Goal: Information Seeking & Learning: Learn about a topic

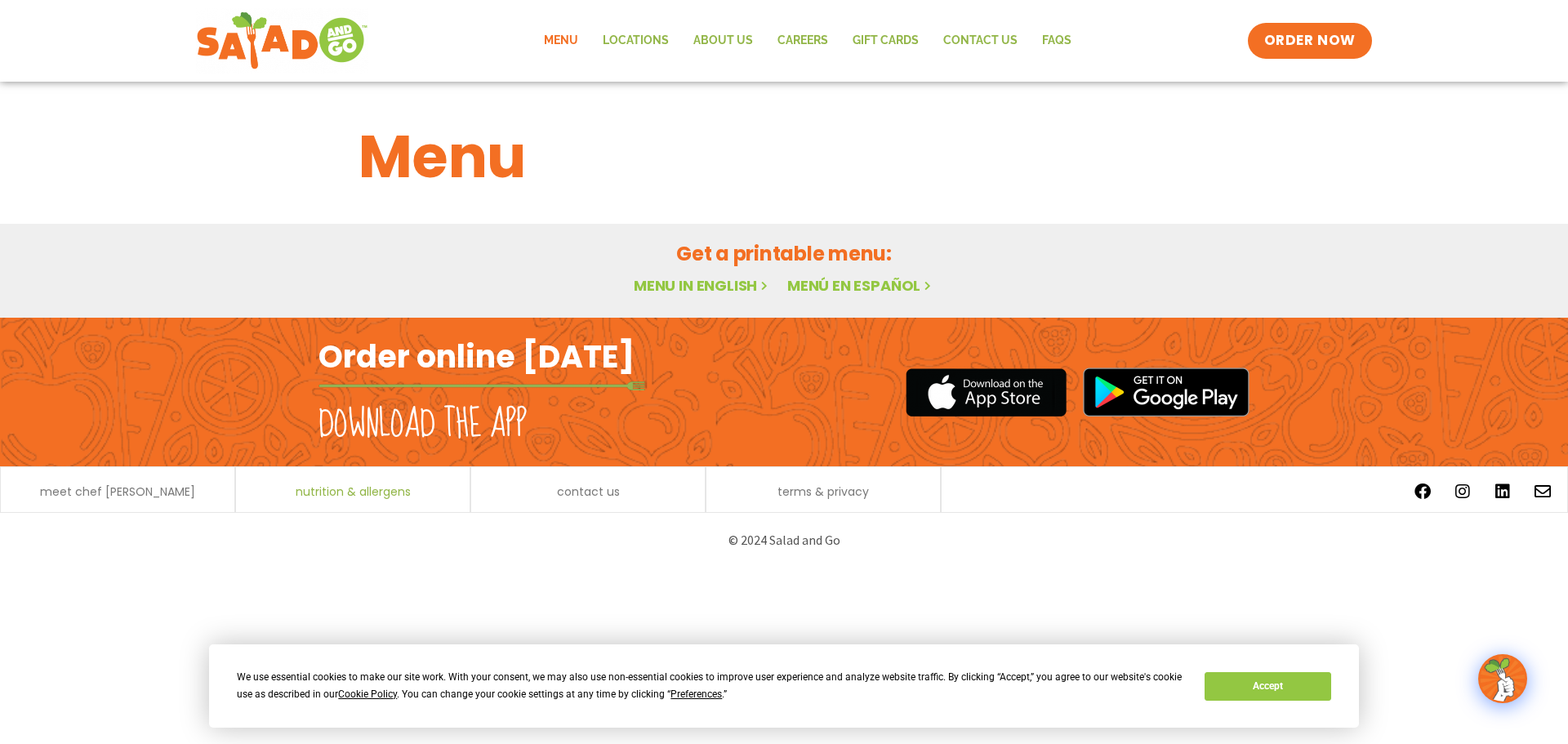
click at [337, 490] on span "nutrition & allergens" at bounding box center [353, 492] width 115 height 12
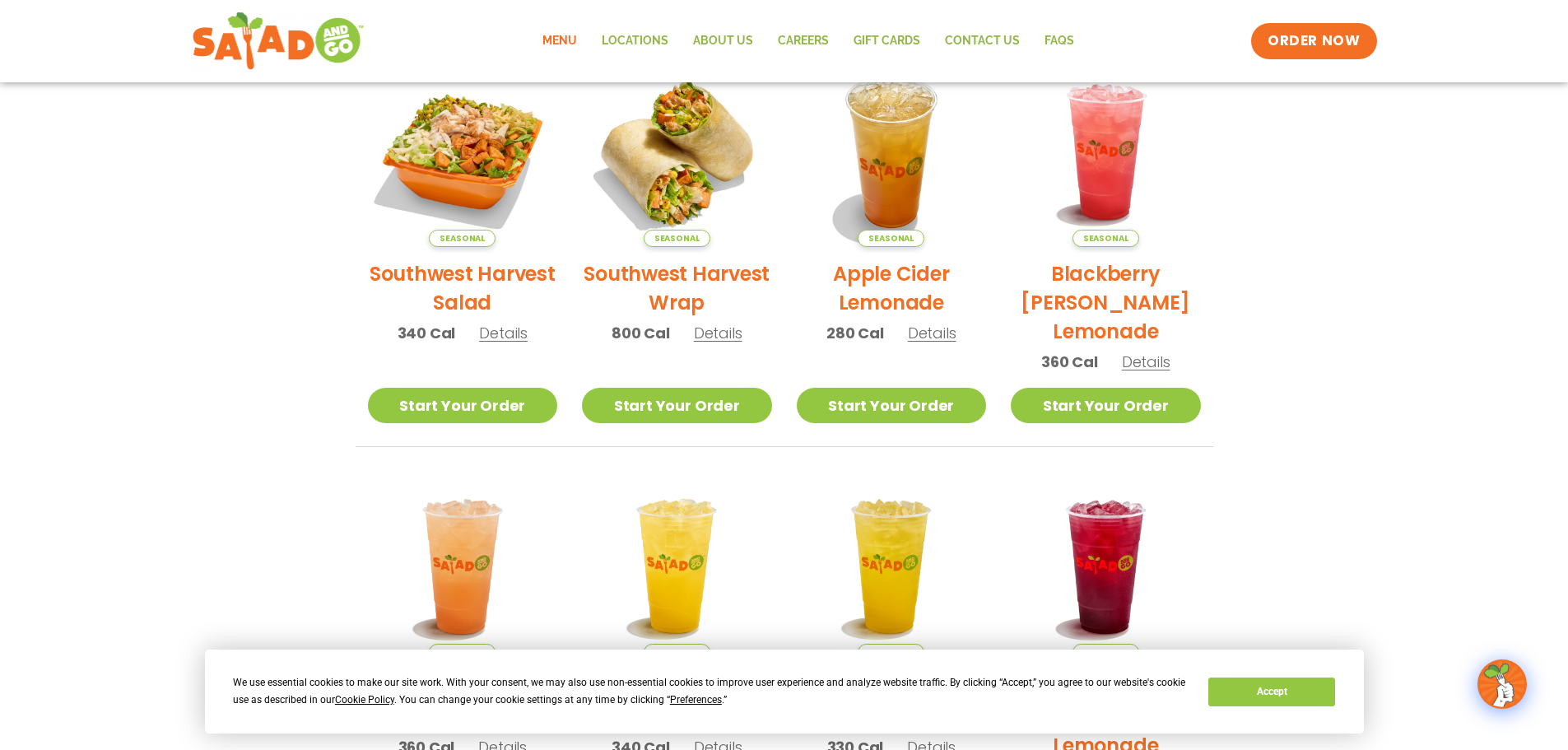
scroll to position [411, 0]
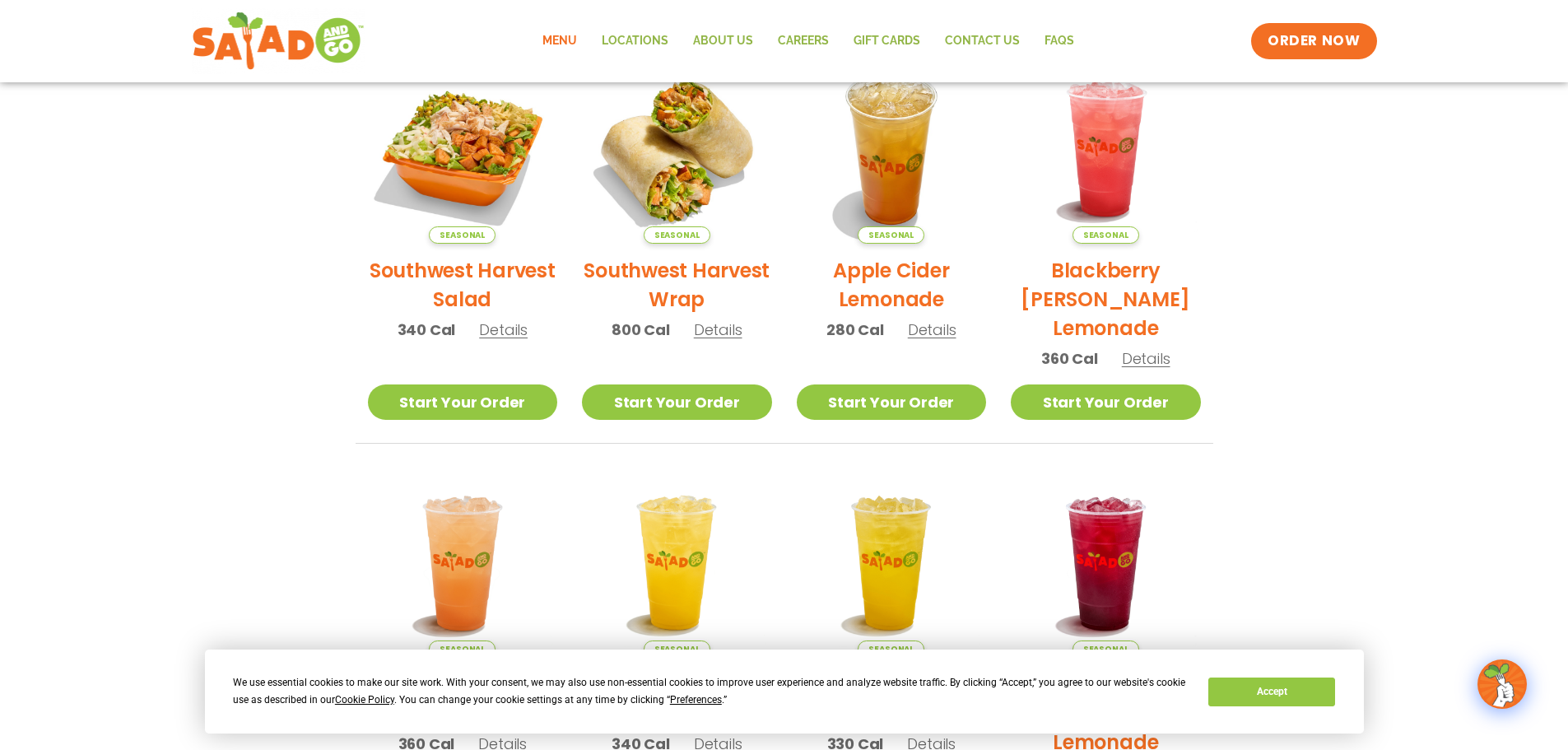
click at [496, 329] on span "Details" at bounding box center [503, 329] width 48 height 21
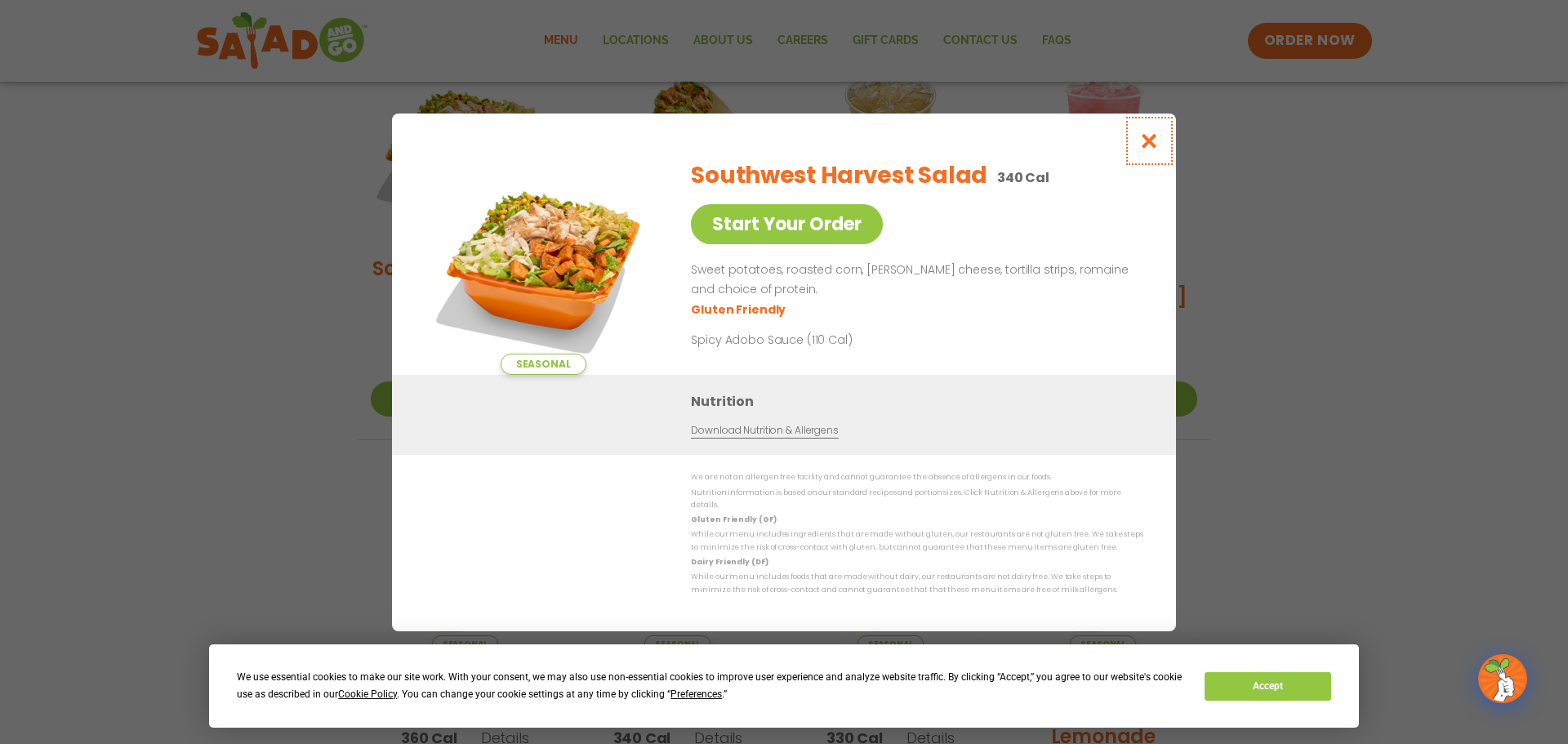
click at [1153, 147] on icon "Close modal" at bounding box center [1149, 141] width 21 height 18
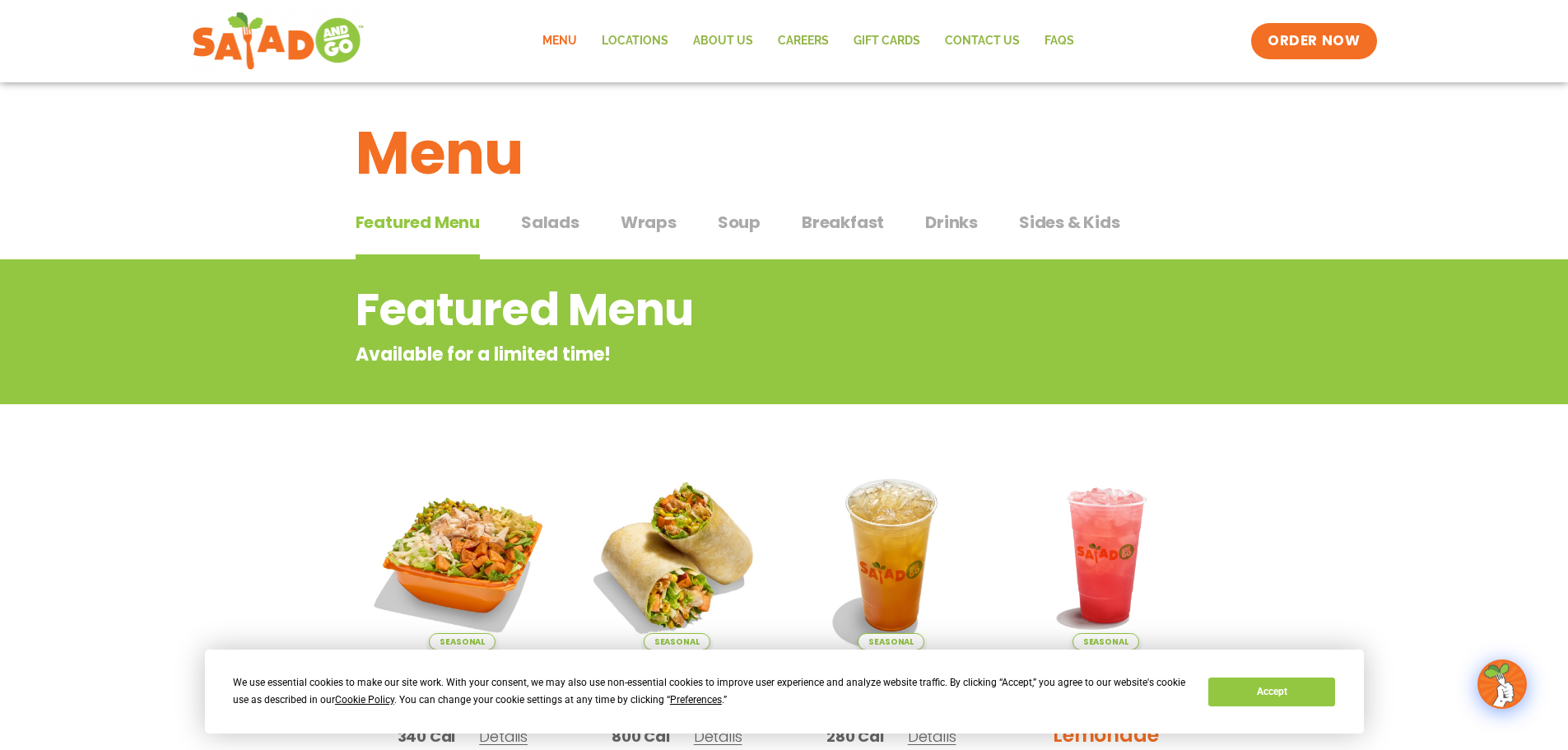
scroll to position [0, 0]
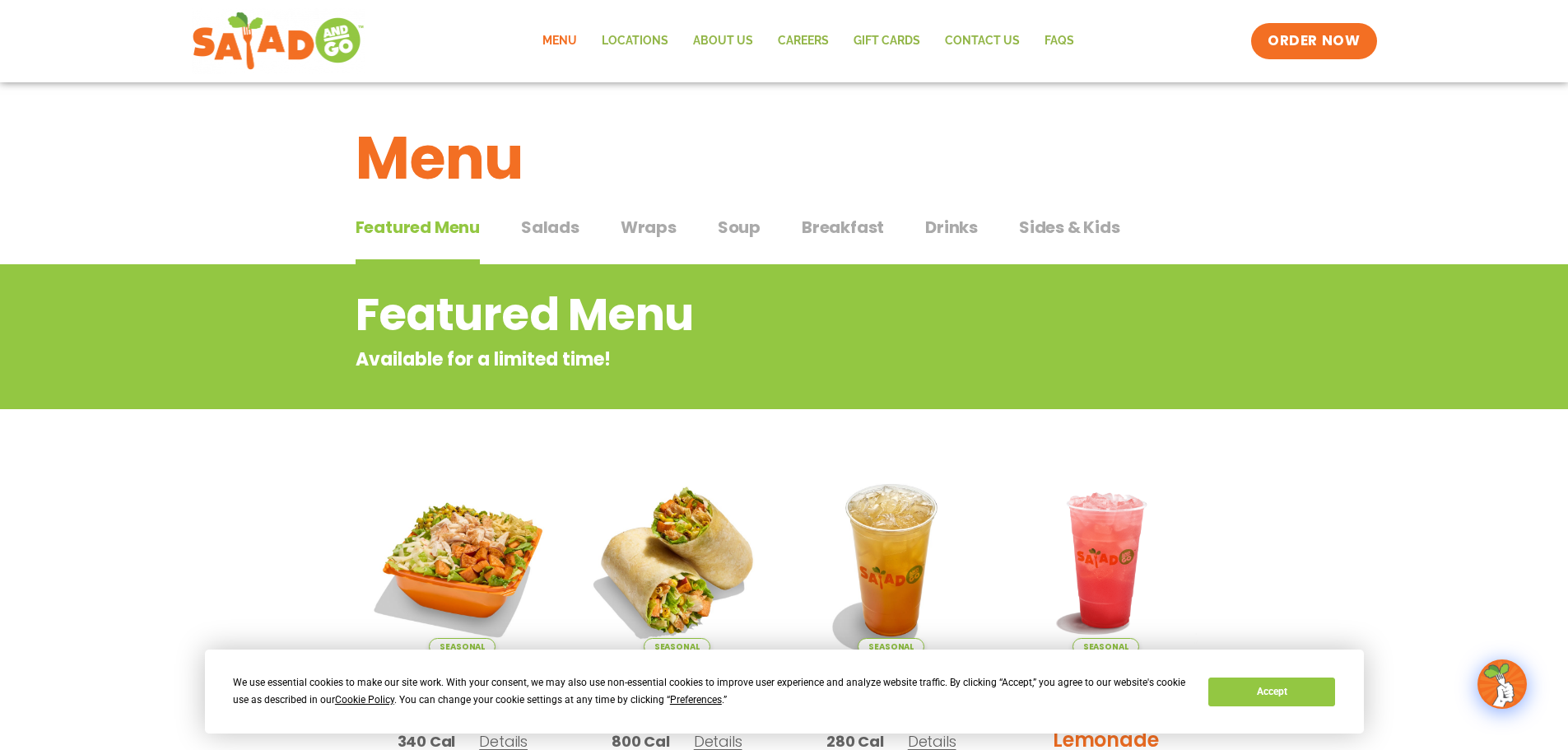
click at [546, 219] on span "Salads" at bounding box center [549, 227] width 58 height 25
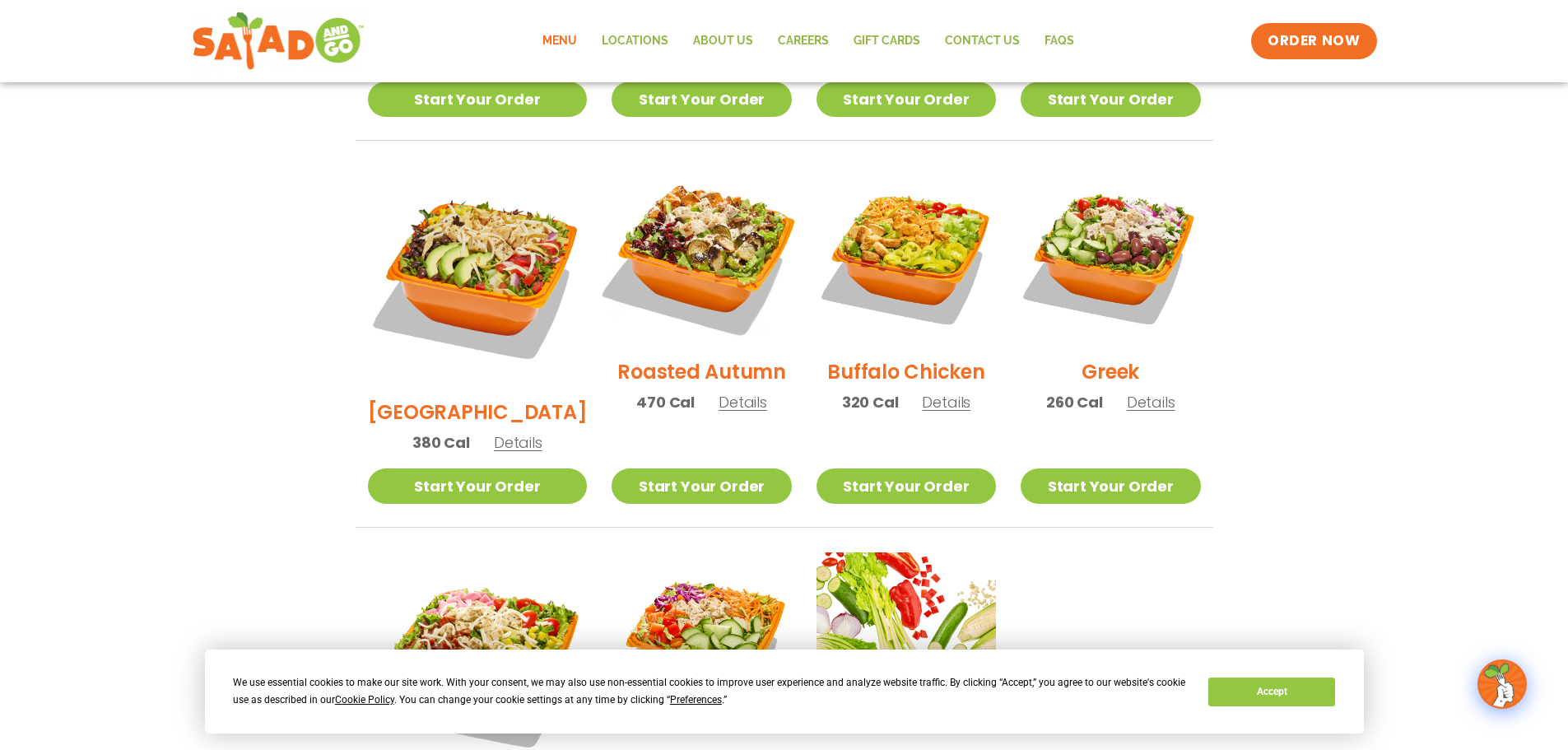
scroll to position [823, 0]
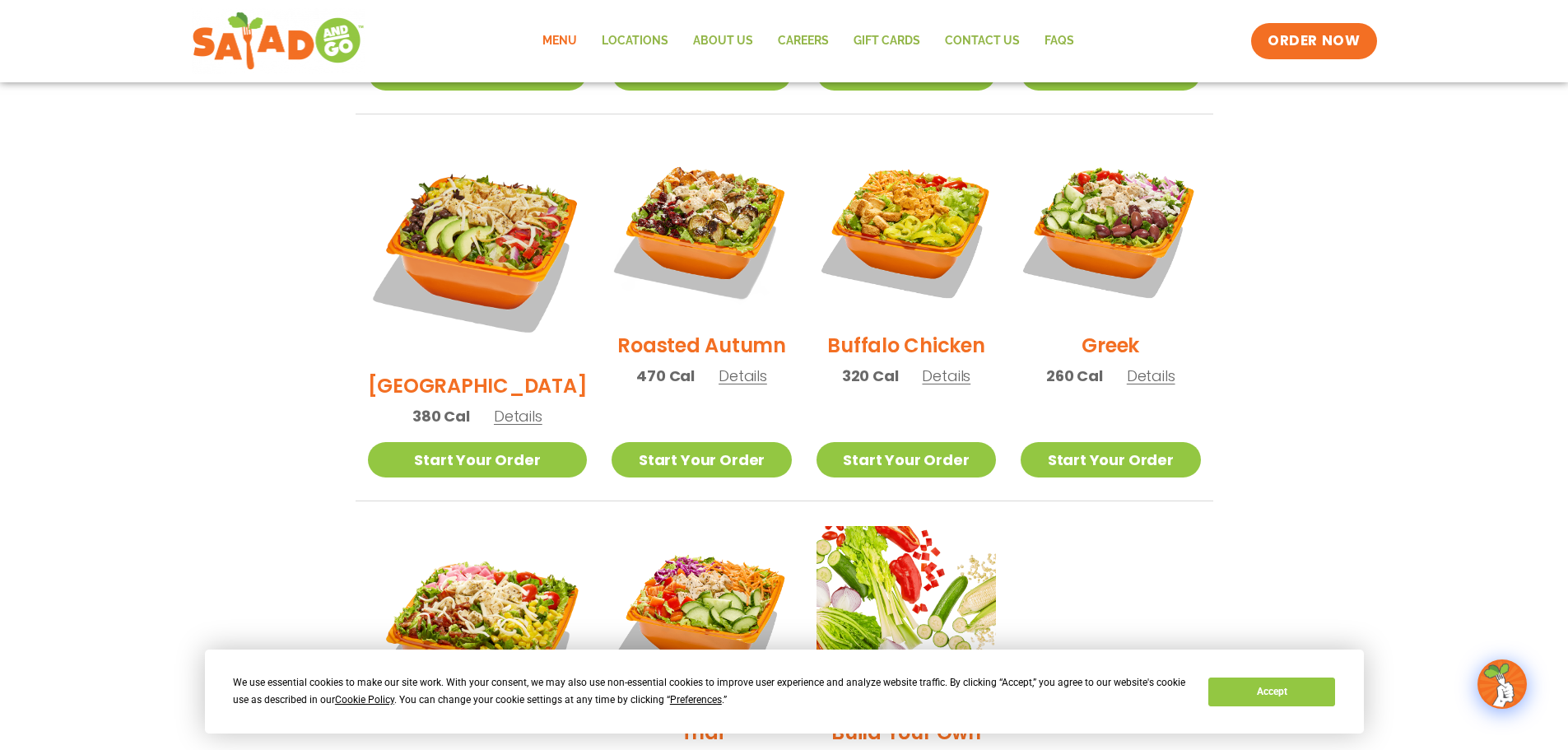
click at [719, 366] on span "Details" at bounding box center [743, 375] width 48 height 21
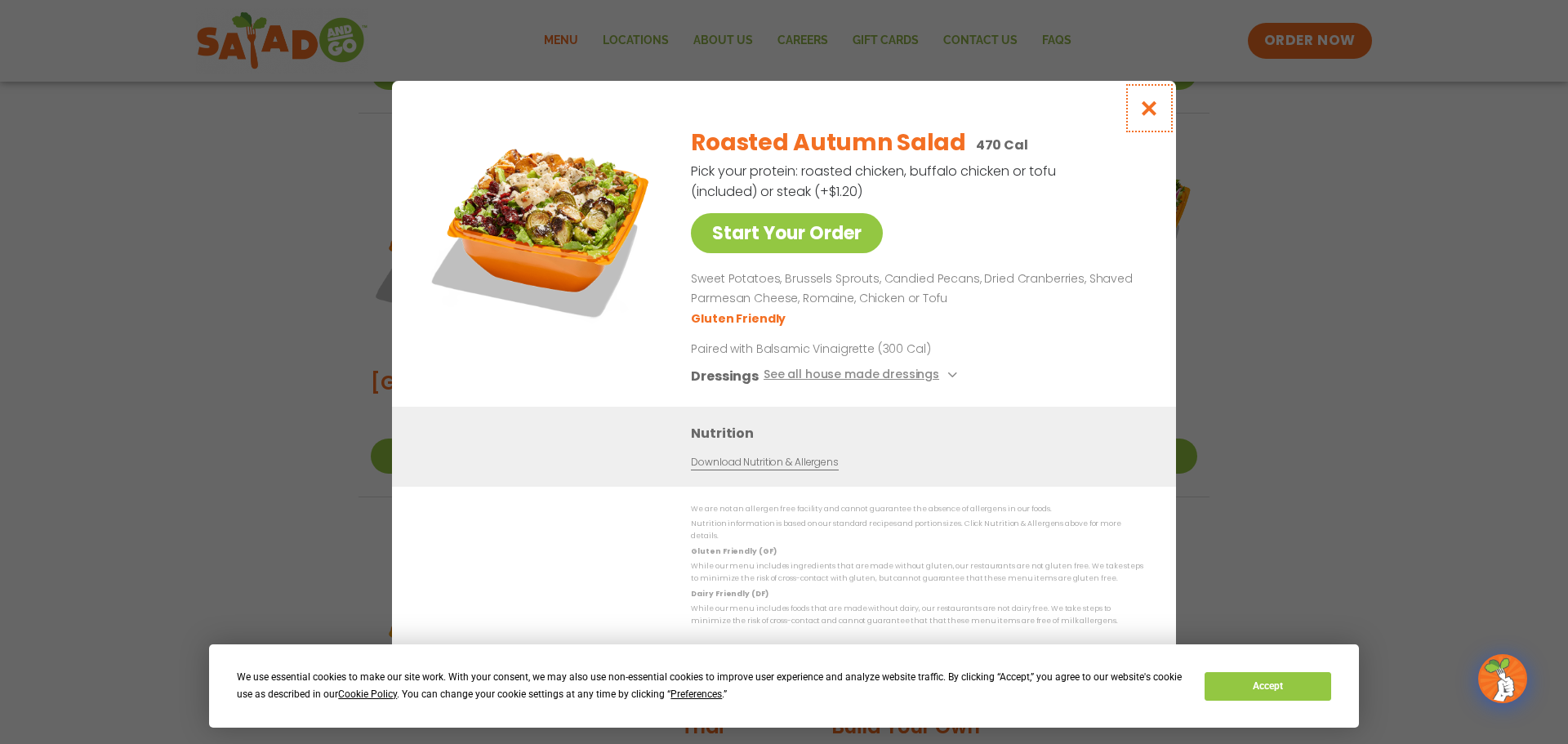
click at [1153, 116] on icon "Close modal" at bounding box center [1149, 109] width 21 height 18
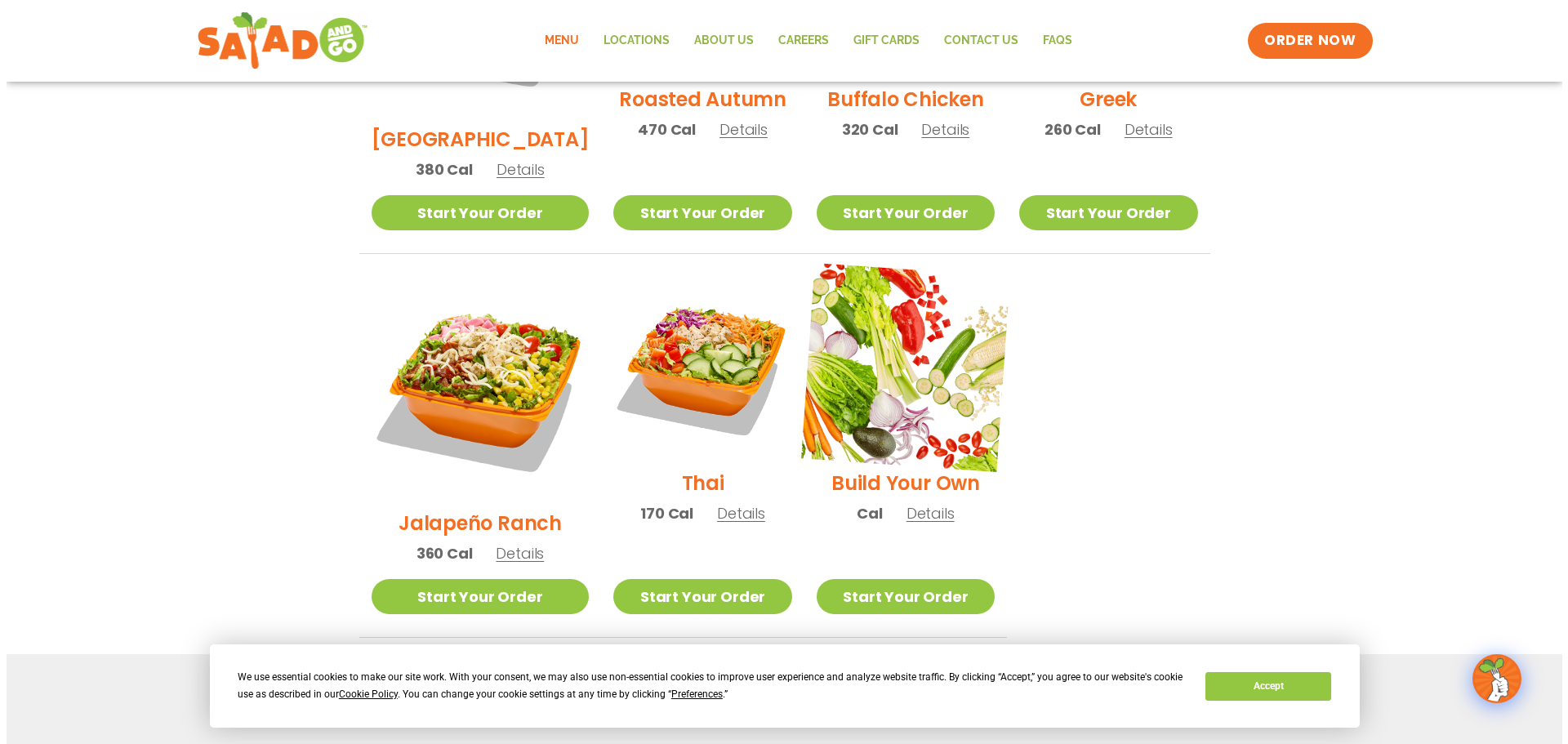
scroll to position [1061, 0]
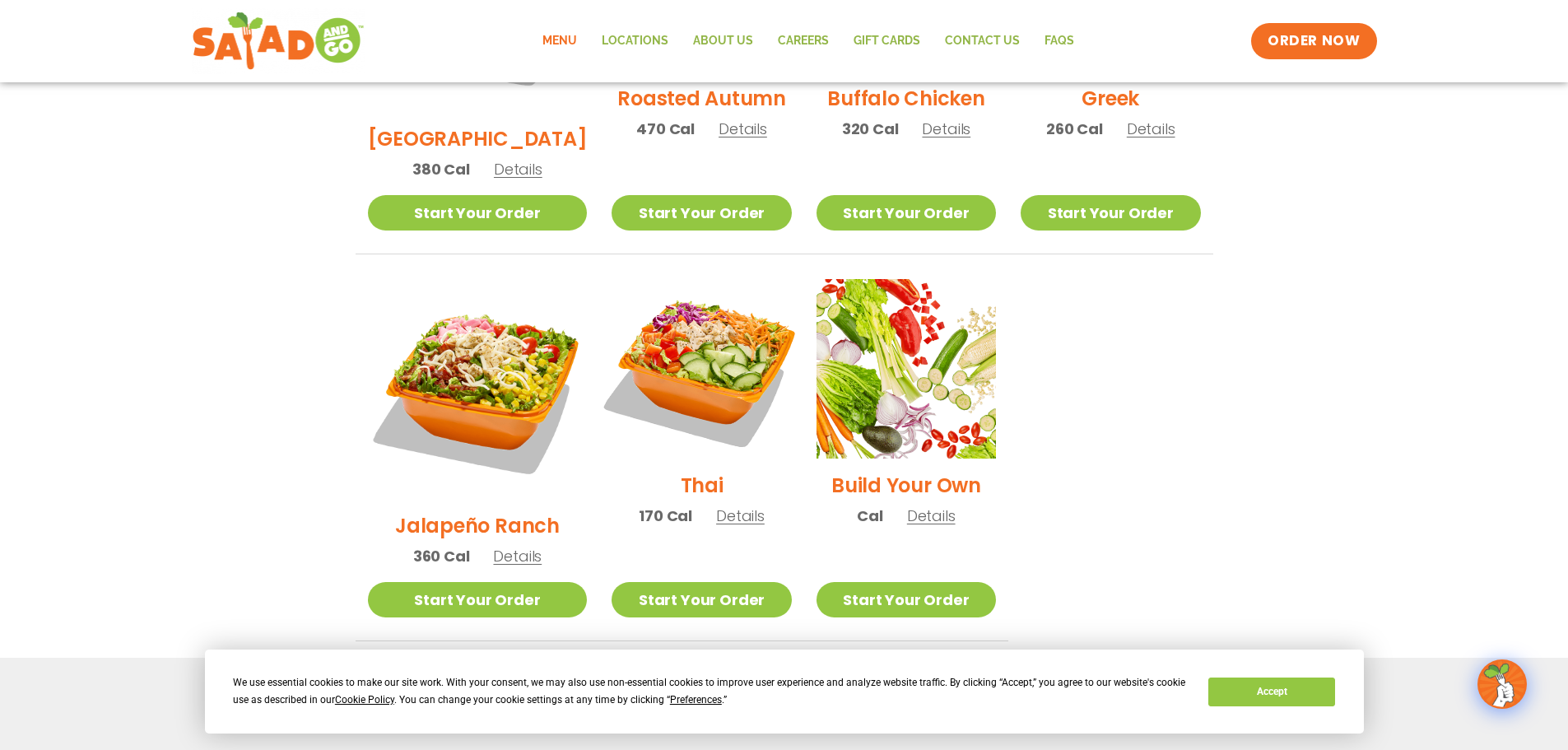
click at [682, 330] on img at bounding box center [701, 369] width 211 height 211
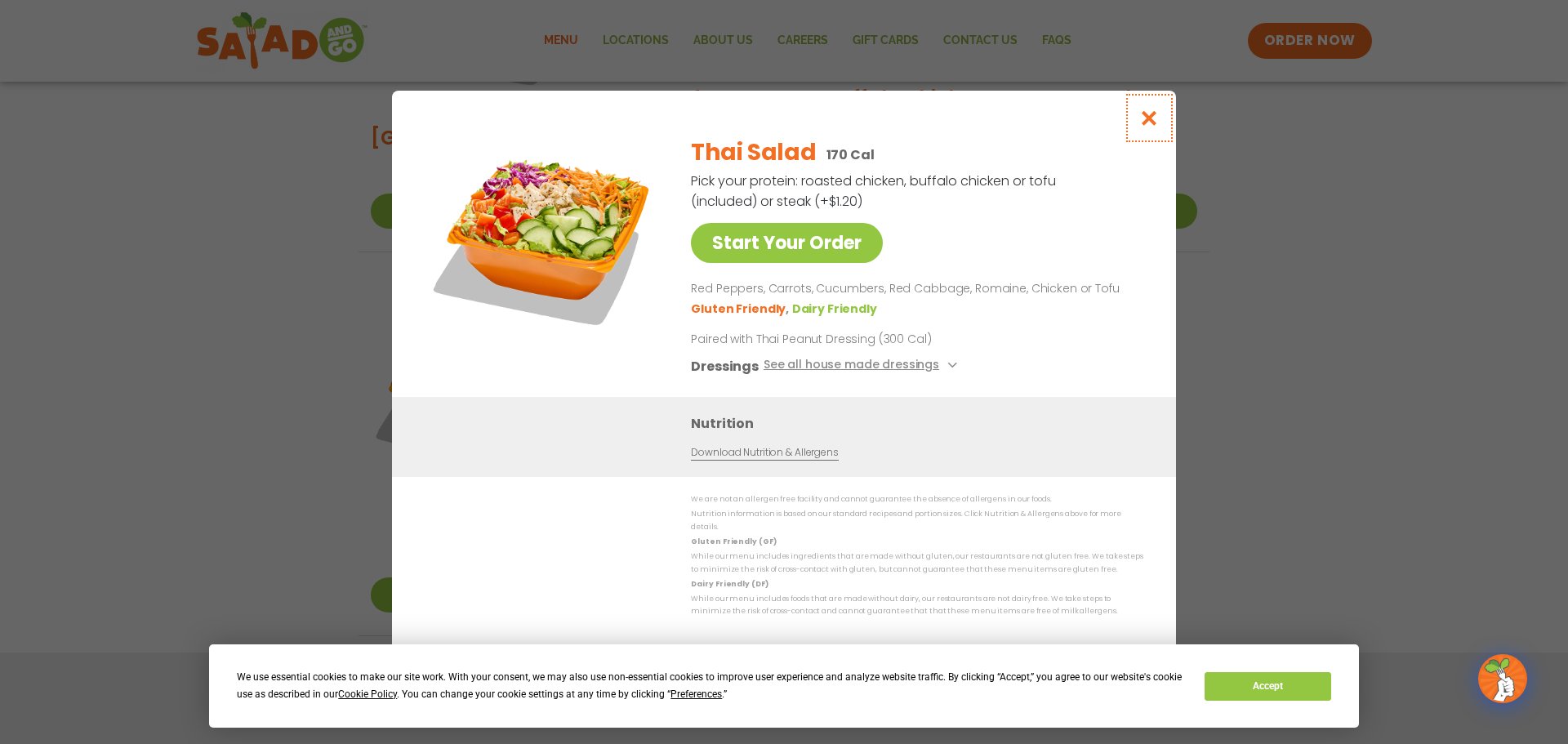
click at [1148, 126] on icon "Close modal" at bounding box center [1149, 118] width 21 height 18
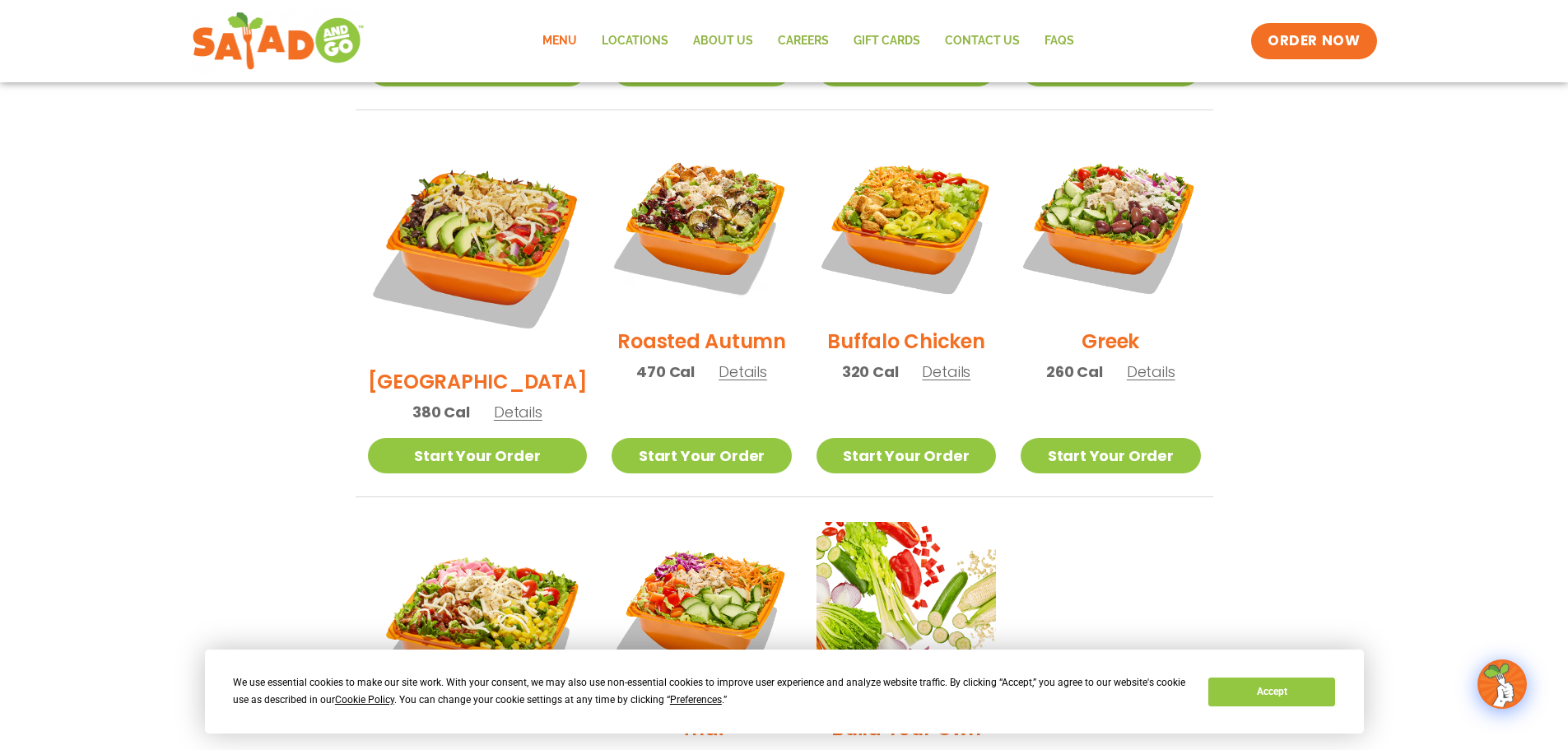
scroll to position [789, 0]
